Goal: Navigation & Orientation: Find specific page/section

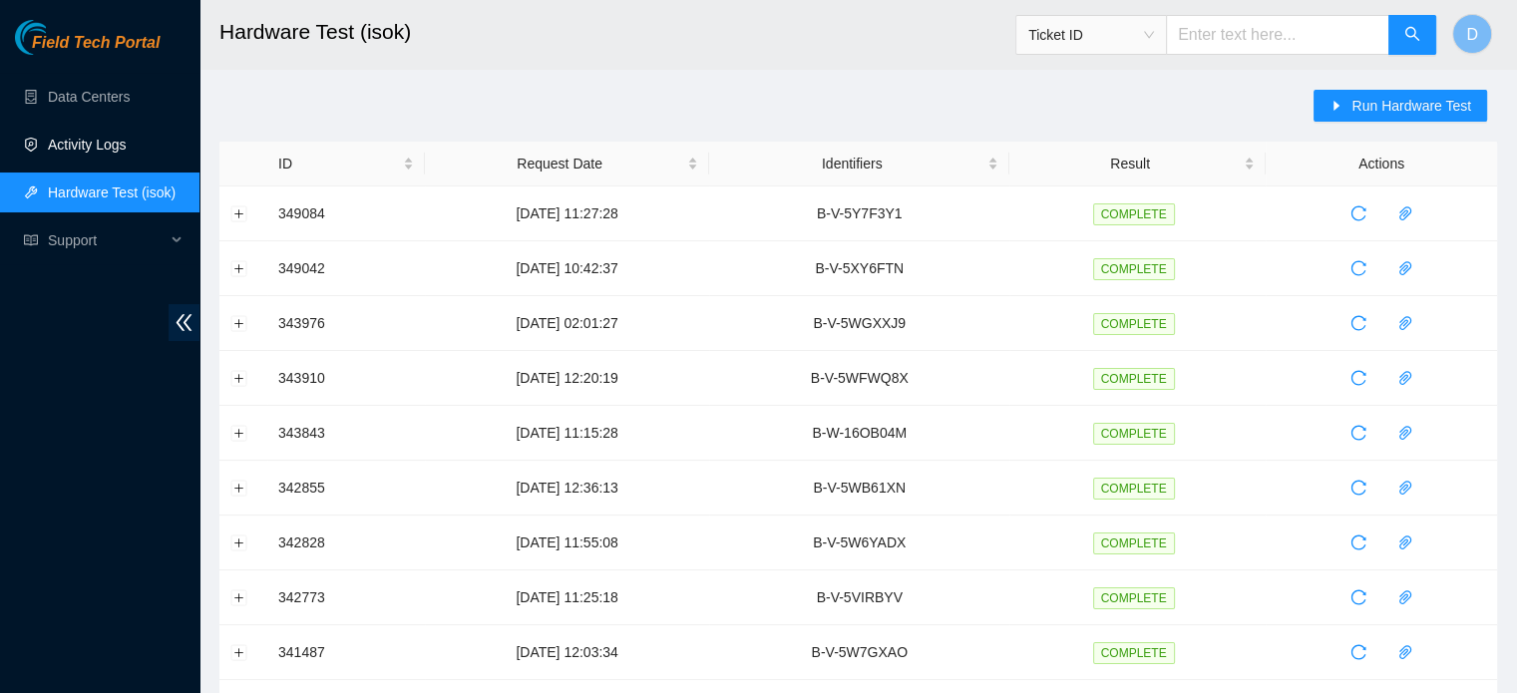
click at [104, 147] on link "Activity Logs" at bounding box center [87, 145] width 79 height 16
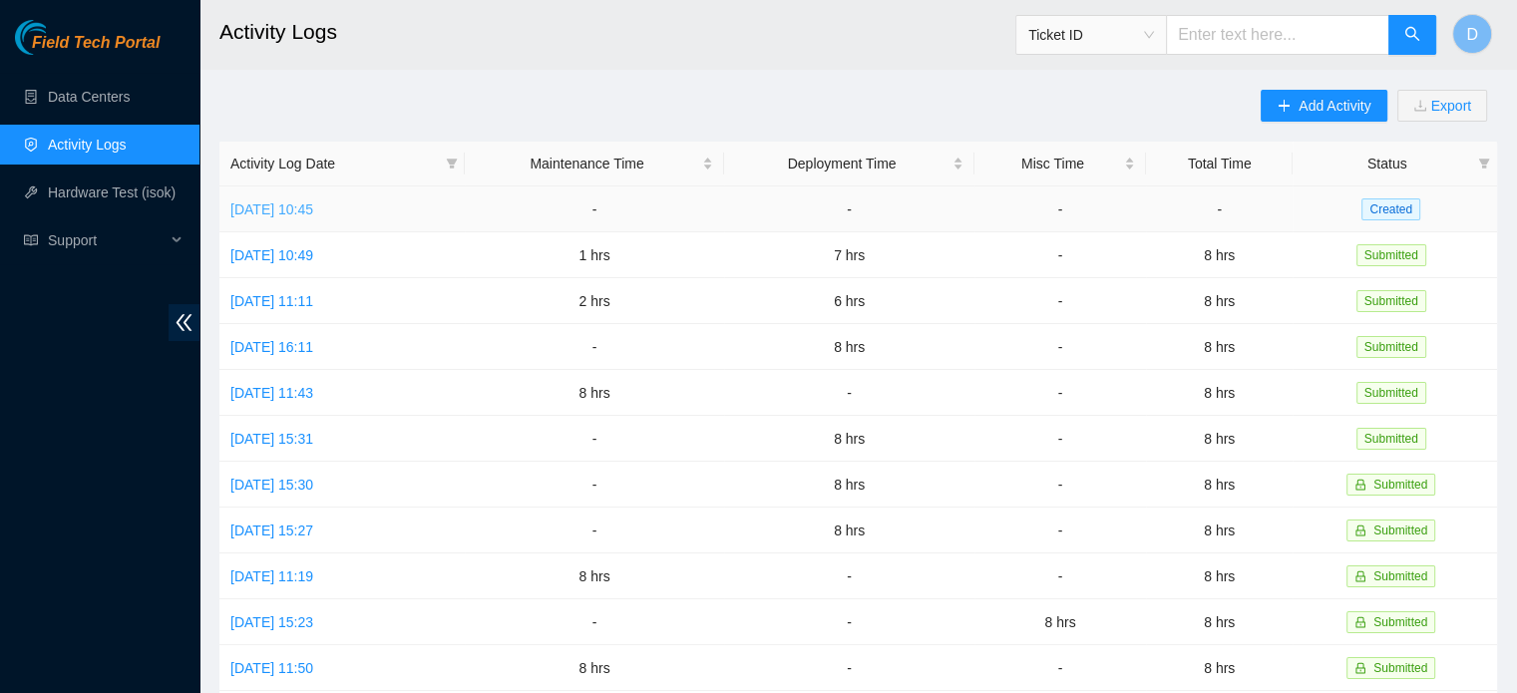
click at [304, 209] on link "Fri, 10 Oct 2025 10:45" at bounding box center [271, 209] width 83 height 16
